Goal: Task Accomplishment & Management: Manage account settings

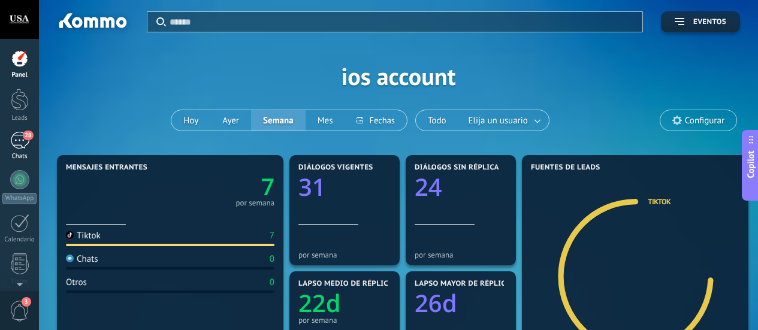
drag, startPoint x: 0, startPoint y: 0, endPoint x: 22, endPoint y: 142, distance: 143.6
click at [22, 142] on div "28" at bounding box center [19, 140] width 19 height 17
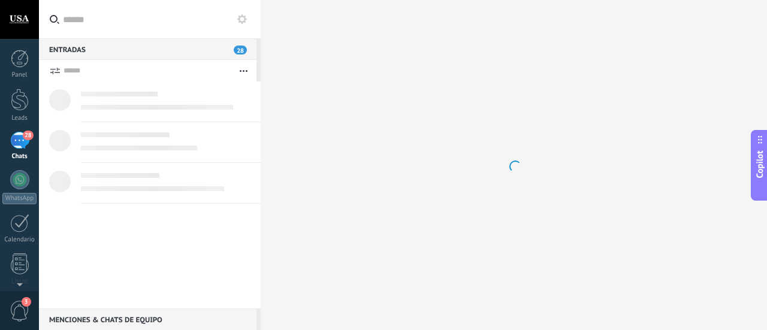
scroll to position [11, 0]
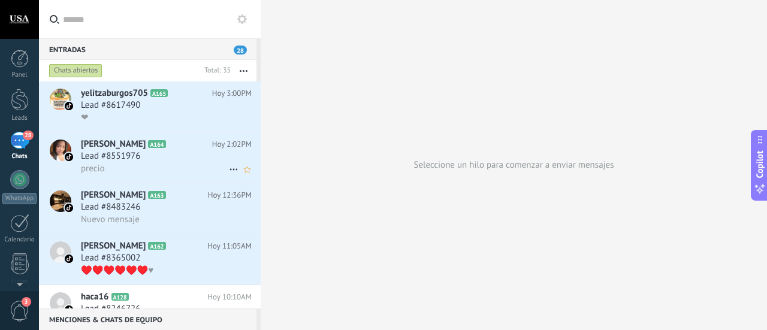
click at [173, 155] on div "Lead #8551976" at bounding box center [166, 156] width 171 height 12
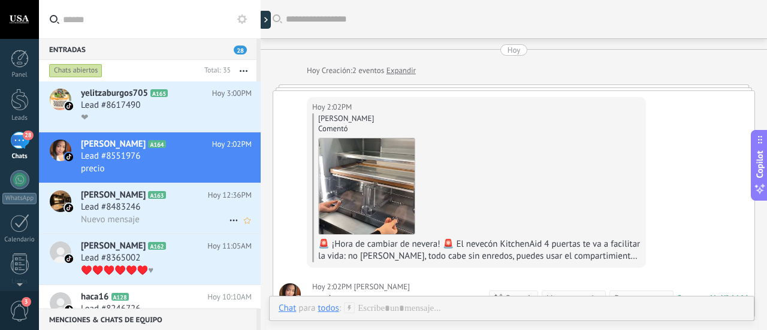
click at [145, 220] on h3 "Nuevo mensaje" at bounding box center [113, 220] width 65 height 12
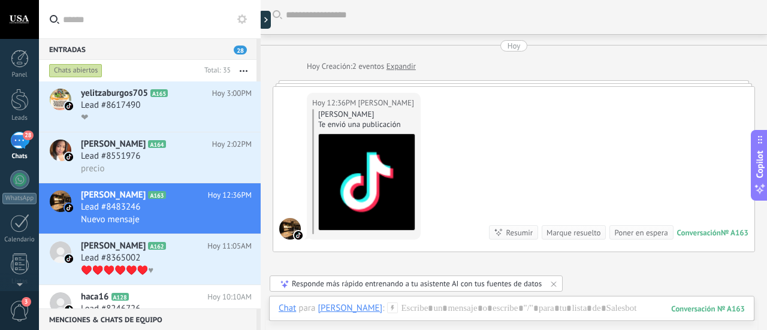
scroll to position [133, 0]
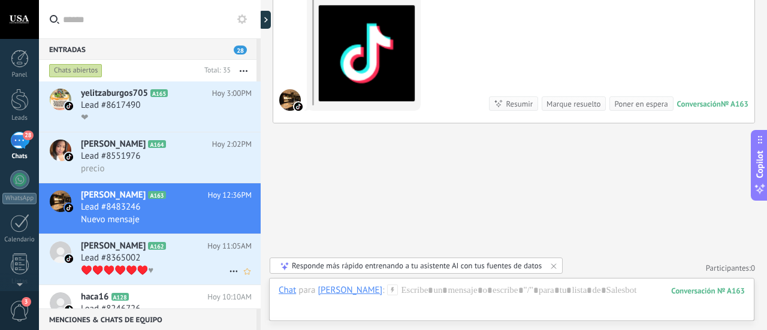
click at [111, 264] on span "Lead #8365002" at bounding box center [110, 258] width 59 height 12
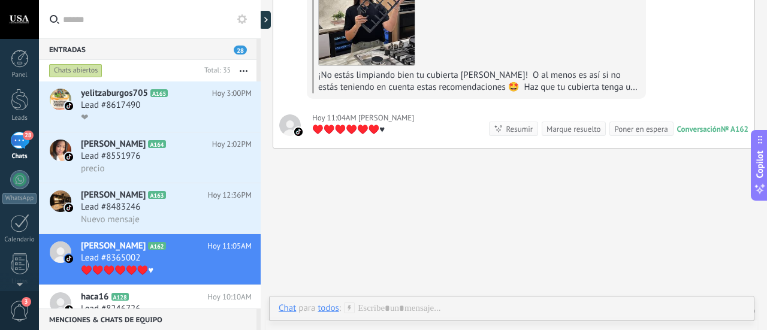
scroll to position [194, 0]
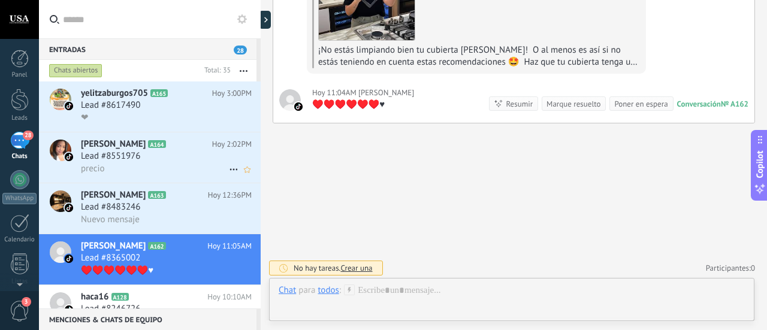
click at [174, 162] on div "Lead #8551976" at bounding box center [166, 156] width 171 height 12
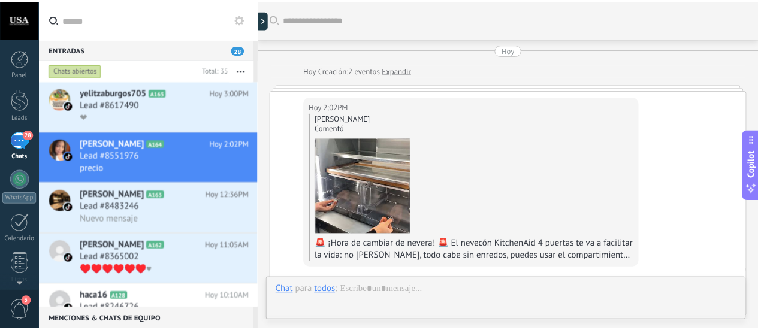
scroll to position [35, 0]
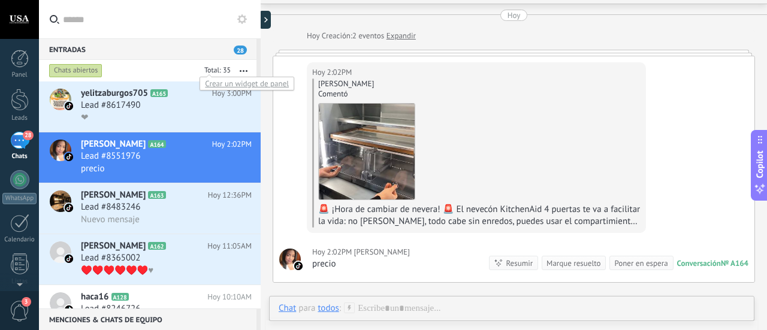
click at [225, 72] on div at bounding box center [215, 71] width 31 height 12
click at [243, 69] on button "button" at bounding box center [244, 71] width 26 height 22
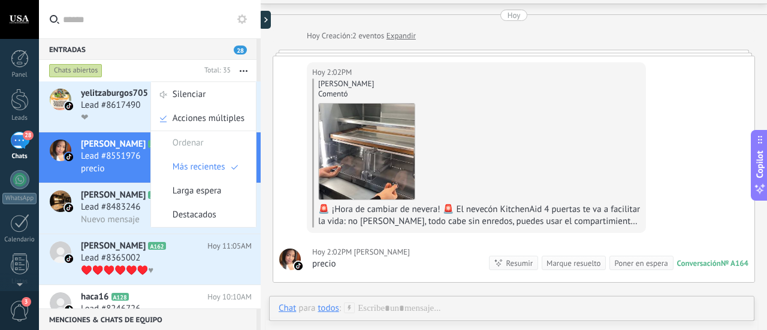
click at [136, 61] on div "Chats abiertos" at bounding box center [123, 71] width 153 height 22
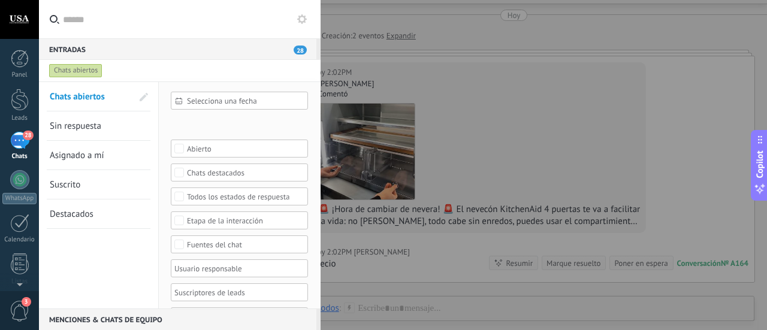
click at [172, 67] on div "Chats abiertos" at bounding box center [169, 71] width 244 height 22
click at [21, 63] on div at bounding box center [20, 59] width 18 height 18
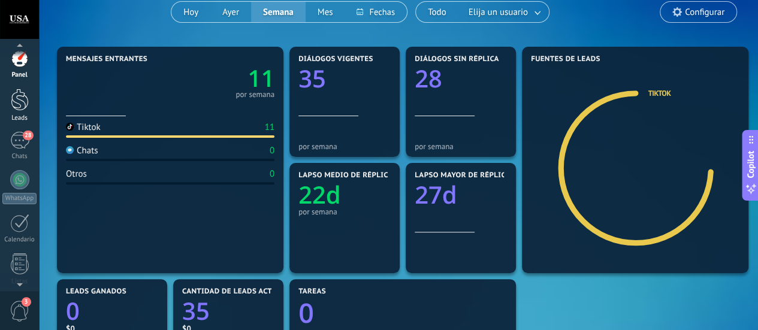
scroll to position [25, 0]
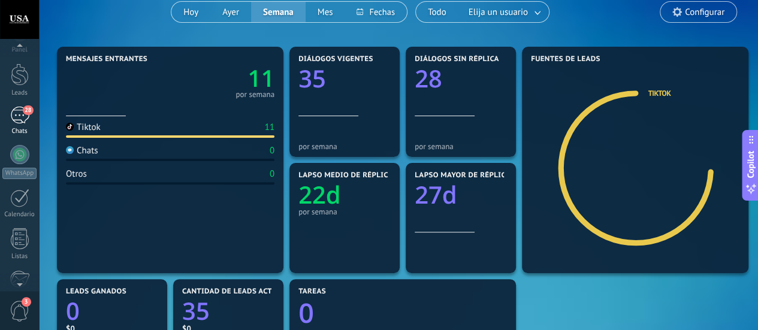
click at [20, 120] on div "28" at bounding box center [19, 115] width 19 height 17
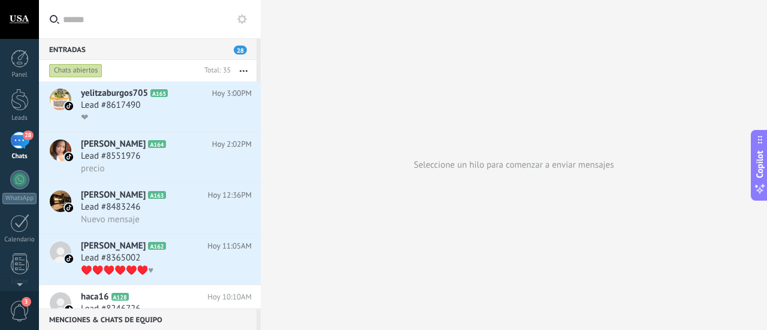
click at [78, 74] on div "Chats abiertos" at bounding box center [75, 71] width 53 height 14
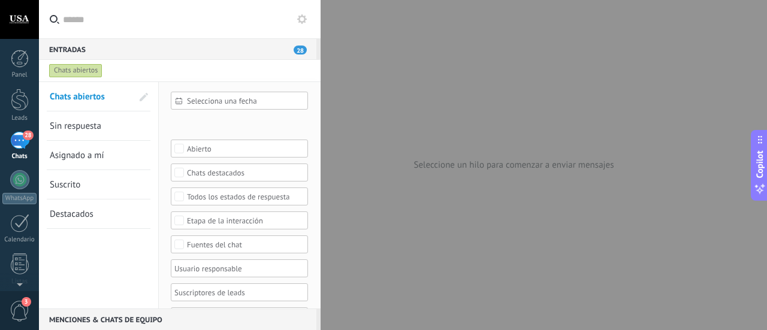
click at [78, 74] on div "Chats abiertos" at bounding box center [75, 71] width 53 height 14
click at [240, 35] on input "text" at bounding box center [187, 19] width 248 height 38
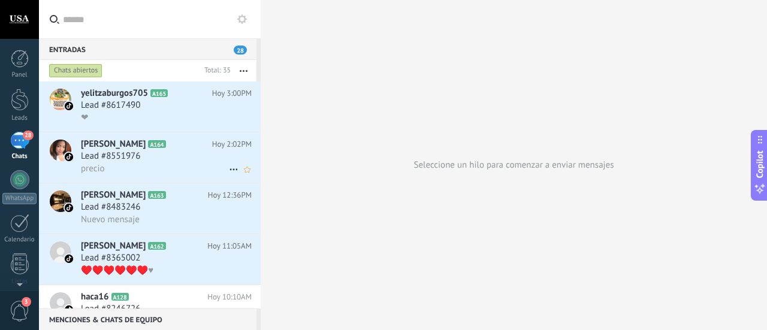
click at [149, 162] on div "Lead #8551976" at bounding box center [166, 156] width 171 height 12
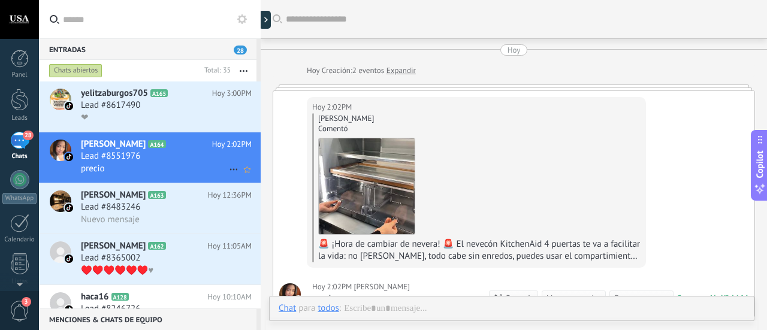
scroll to position [35, 0]
